Goal: Task Accomplishment & Management: Use online tool/utility

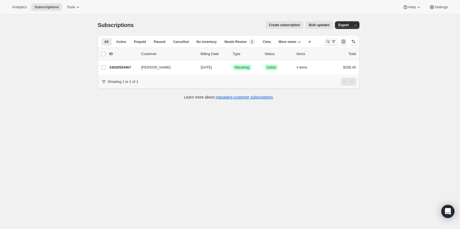
click at [330, 40] on icon "Search and filter results" at bounding box center [328, 42] width 6 height 6
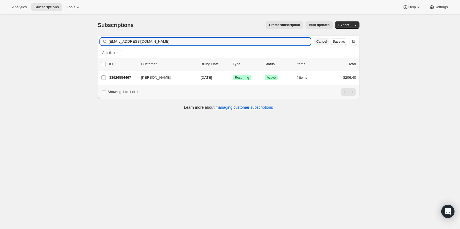
click at [329, 41] on button "Cancel" at bounding box center [321, 41] width 15 height 7
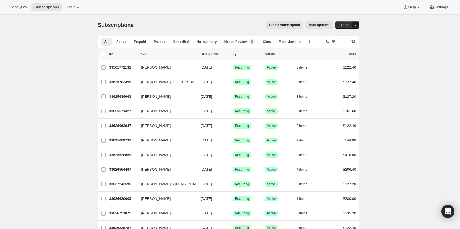
click at [357, 24] on icon "button" at bounding box center [355, 25] width 4 height 4
click at [347, 57] on span "[PERSON_NAME] & Failed" at bounding box center [335, 55] width 43 height 4
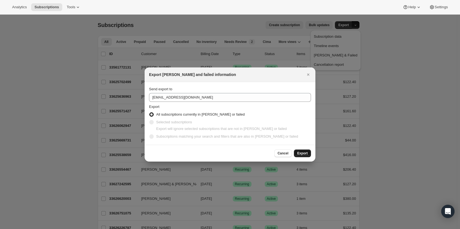
click at [303, 152] on span "Export" at bounding box center [302, 153] width 10 height 4
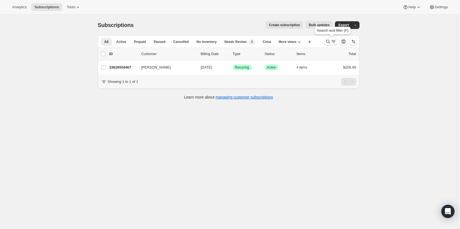
click at [326, 42] on icon "Search and filter results" at bounding box center [328, 42] width 6 height 6
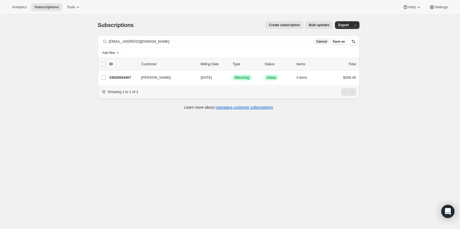
click at [327, 42] on span "Cancel" at bounding box center [321, 41] width 11 height 4
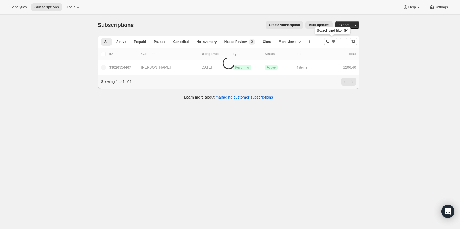
click at [327, 42] on icon "Search and filter results" at bounding box center [328, 42] width 6 height 6
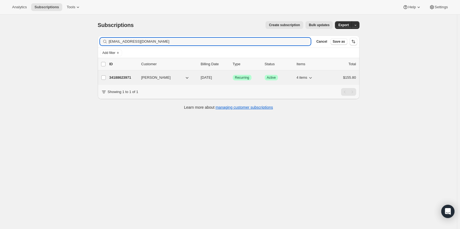
type input "achakerian@napavintners.com"
click at [127, 77] on p "34188623971" at bounding box center [123, 78] width 28 height 6
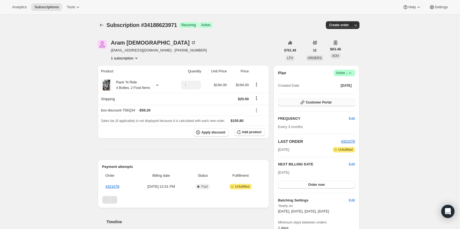
click at [325, 103] on span "Customer Portal" at bounding box center [319, 102] width 26 height 4
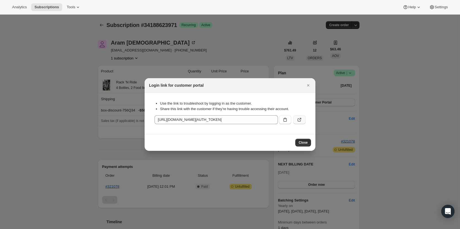
click at [304, 119] on button ":rd4:" at bounding box center [299, 119] width 12 height 9
click at [311, 87] on button "Close" at bounding box center [308, 85] width 8 height 8
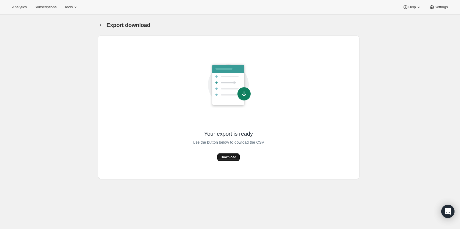
click at [230, 160] on button "Download" at bounding box center [228, 157] width 22 height 8
